Goal: Task Accomplishment & Management: Use online tool/utility

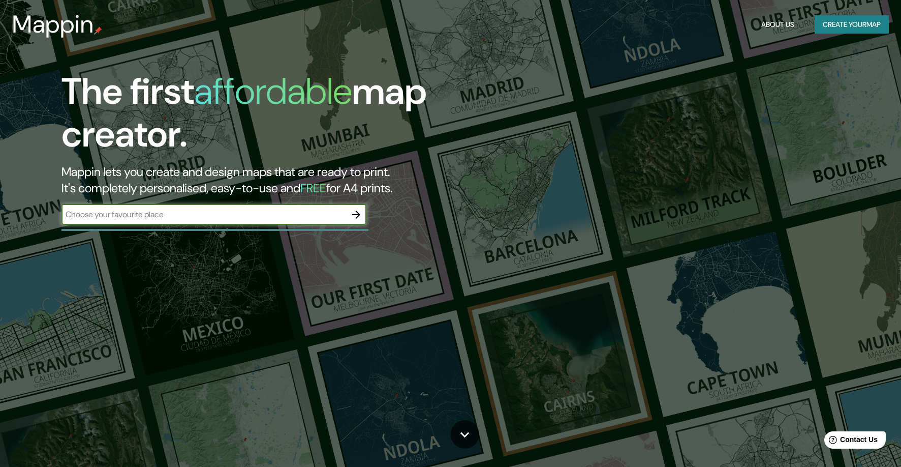
click at [128, 217] on input "text" at bounding box center [203, 214] width 285 height 12
drag, startPoint x: 133, startPoint y: 219, endPoint x: 42, endPoint y: 203, distance: 92.3
click at [42, 203] on div "The first affordable map creator. Mappin lets you create and design maps that a…" at bounding box center [286, 152] width 541 height 165
drag, startPoint x: 124, startPoint y: 209, endPoint x: 63, endPoint y: 213, distance: 61.6
click at [63, 213] on input "ERRT" at bounding box center [203, 214] width 285 height 12
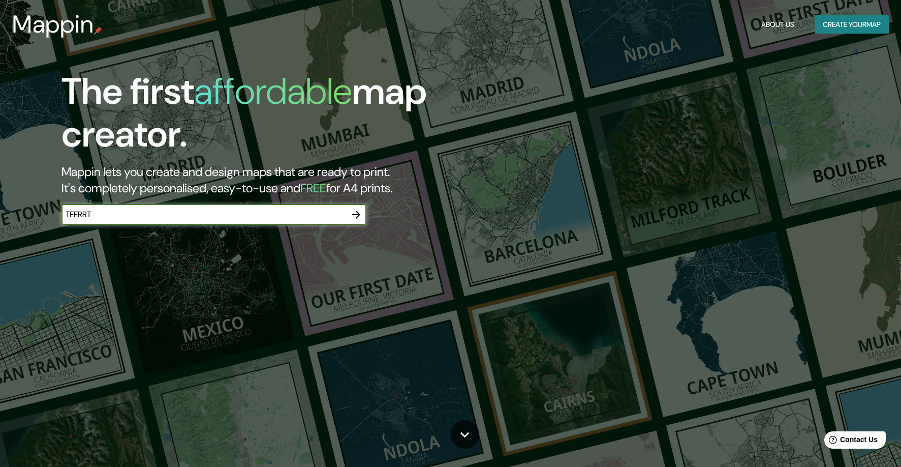
type input "TEERRT"
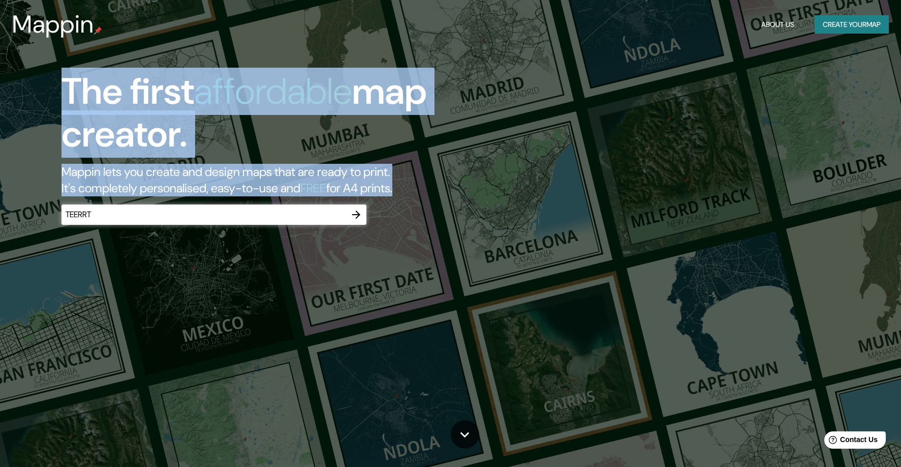
drag, startPoint x: 111, startPoint y: 222, endPoint x: 13, endPoint y: 213, distance: 98.0
click at [13, 213] on div "The first affordable map creator. Mappin lets you create and design maps that a…" at bounding box center [450, 233] width 901 height 467
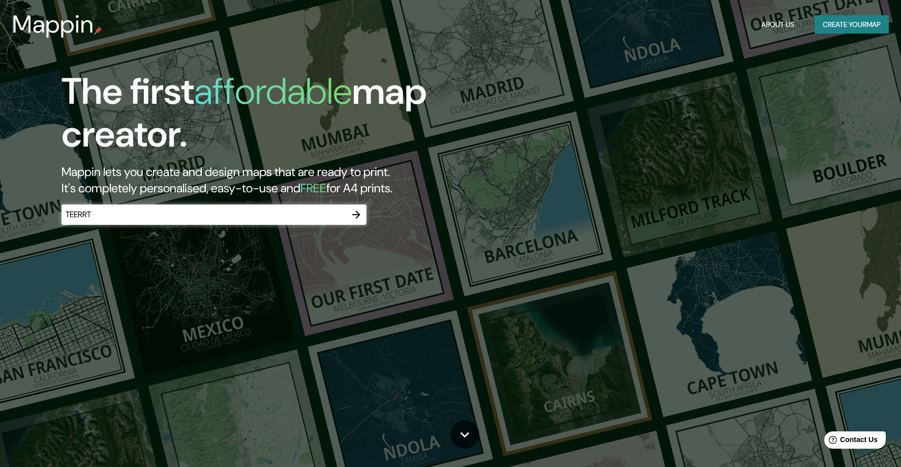
drag, startPoint x: 98, startPoint y: 218, endPoint x: 103, endPoint y: 217, distance: 5.8
click at [98, 218] on input "TEERRT" at bounding box center [203, 214] width 285 height 12
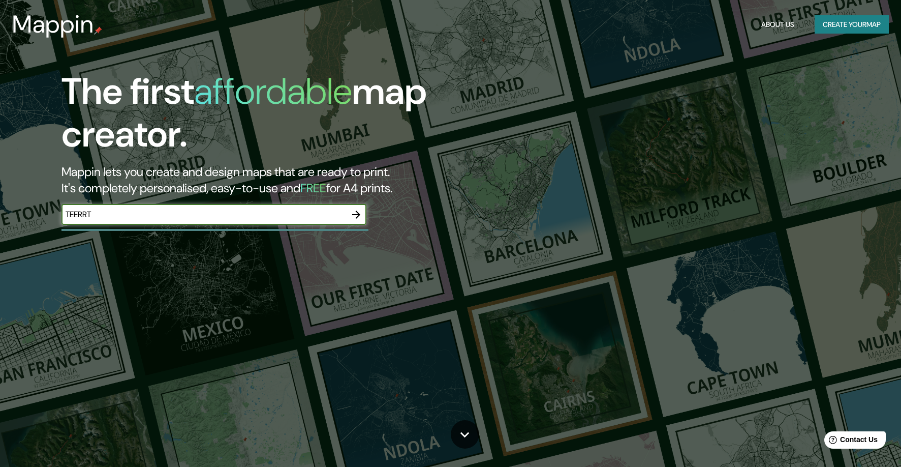
drag, startPoint x: 103, startPoint y: 217, endPoint x: 31, endPoint y: 210, distance: 72.4
click at [32, 211] on div "The first affordable map creator. Mappin lets you create and design maps that a…" at bounding box center [286, 152] width 541 height 165
type input "MATADEPERA"
click at [187, 214] on input "MATADEPERA" at bounding box center [203, 214] width 285 height 12
click at [354, 205] on button "button" at bounding box center [356, 214] width 20 height 20
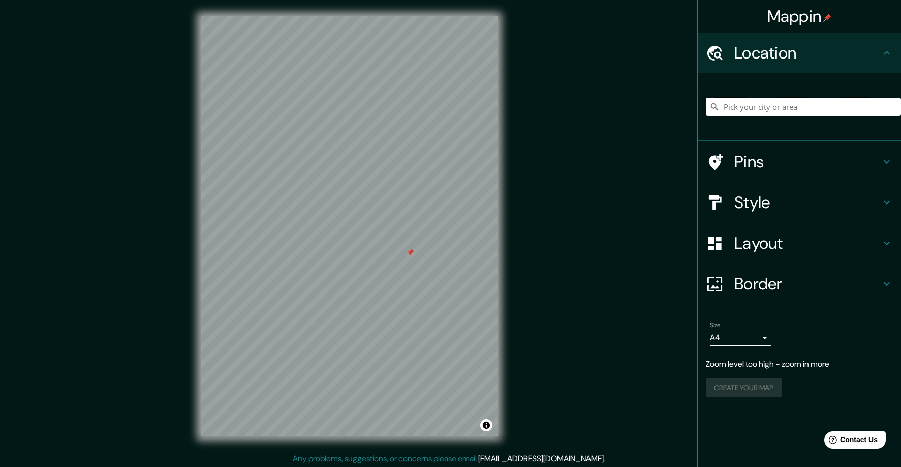
click at [831, 108] on input "Pick your city or area" at bounding box center [803, 107] width 195 height 18
click at [825, 108] on input "Pick your city or area" at bounding box center [803, 107] width 195 height 18
paste input "41°38′28″N 2°01′04″E"
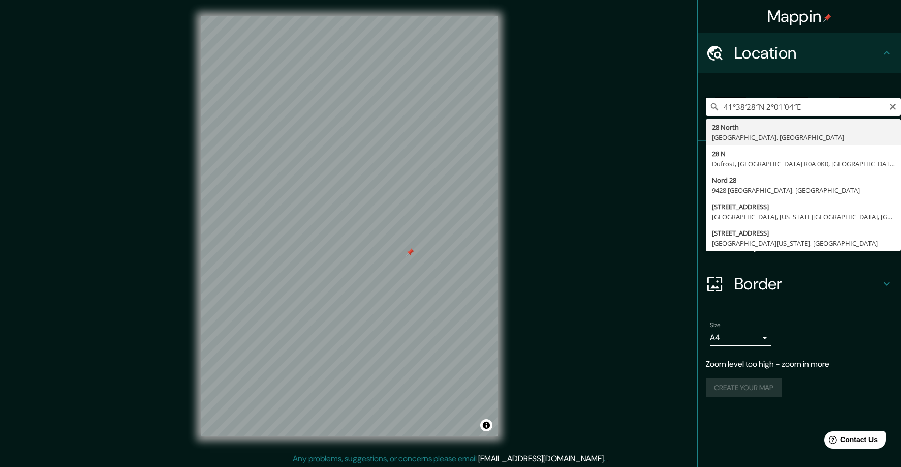
drag, startPoint x: 819, startPoint y: 109, endPoint x: 639, endPoint y: 101, distance: 180.1
click at [639, 101] on div "Mappin Location 41°38′28″N 2°01′04″E [STREET_ADDRESS][GEOGRAPHIC_DATA][STREET_A…" at bounding box center [450, 234] width 901 height 469
type input "M"
drag, startPoint x: 759, startPoint y: 106, endPoint x: 640, endPoint y: 95, distance: 119.0
click at [640, 95] on div "Mappin Location [GEOGRAPHIC_DATA] MATADEPERA [GEOGRAPHIC_DATA] 08211 [GEOGRAPHI…" at bounding box center [450, 234] width 901 height 469
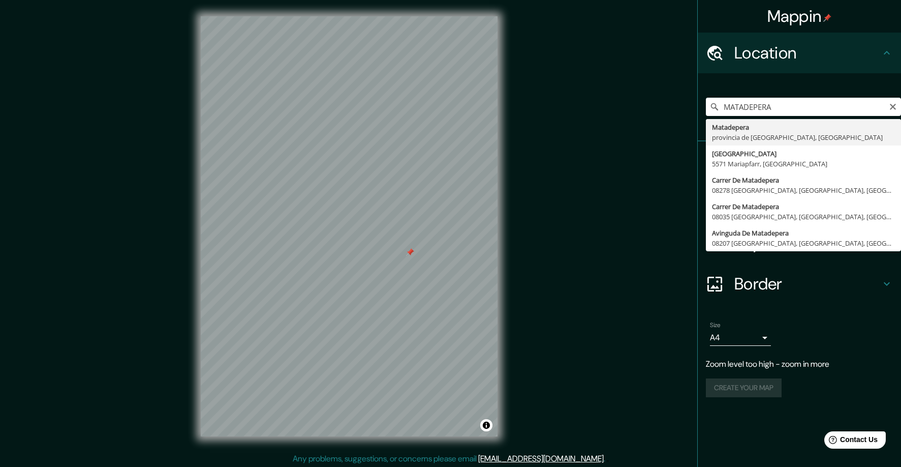
type input "[GEOGRAPHIC_DATA], [GEOGRAPHIC_DATA], [GEOGRAPHIC_DATA]"
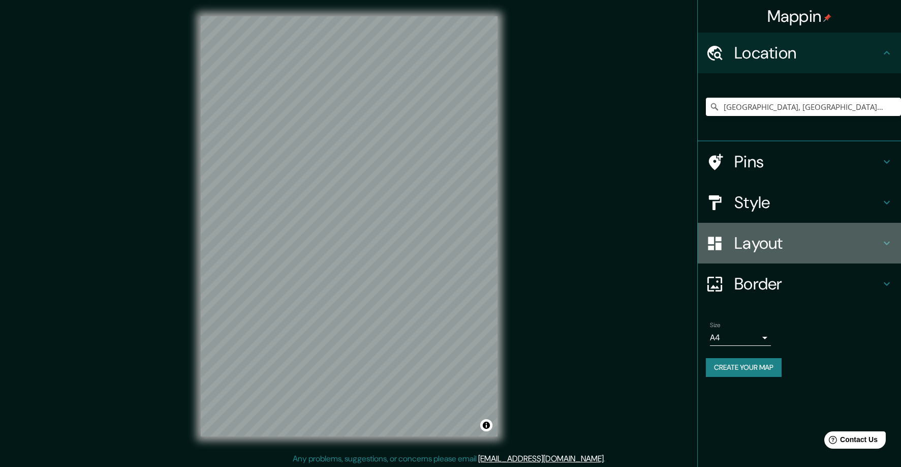
click at [752, 230] on div "Layout" at bounding box center [799, 243] width 203 height 41
